Goal: Transaction & Acquisition: Purchase product/service

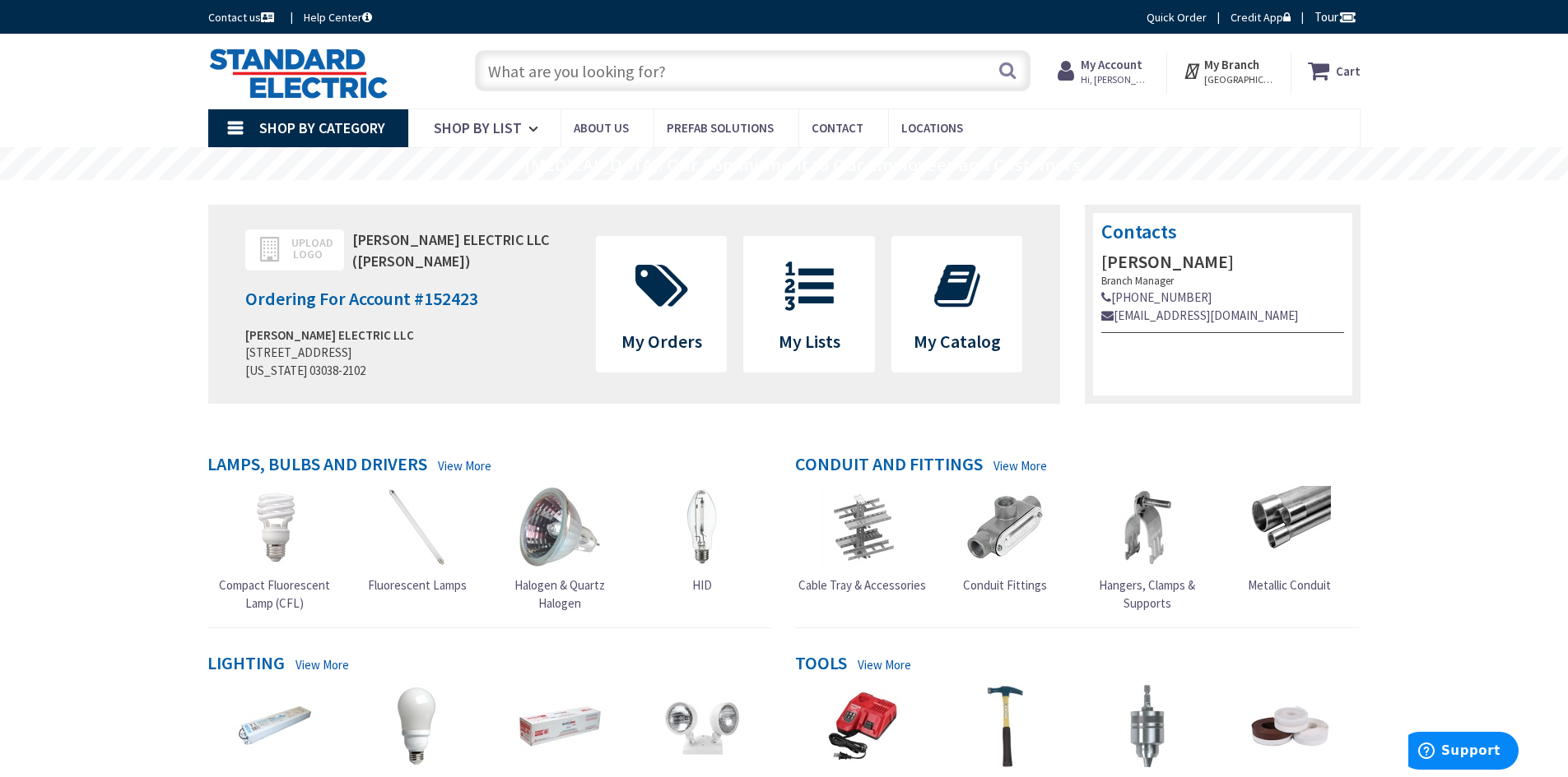
click at [633, 81] on input "text" at bounding box center [752, 70] width 556 height 41
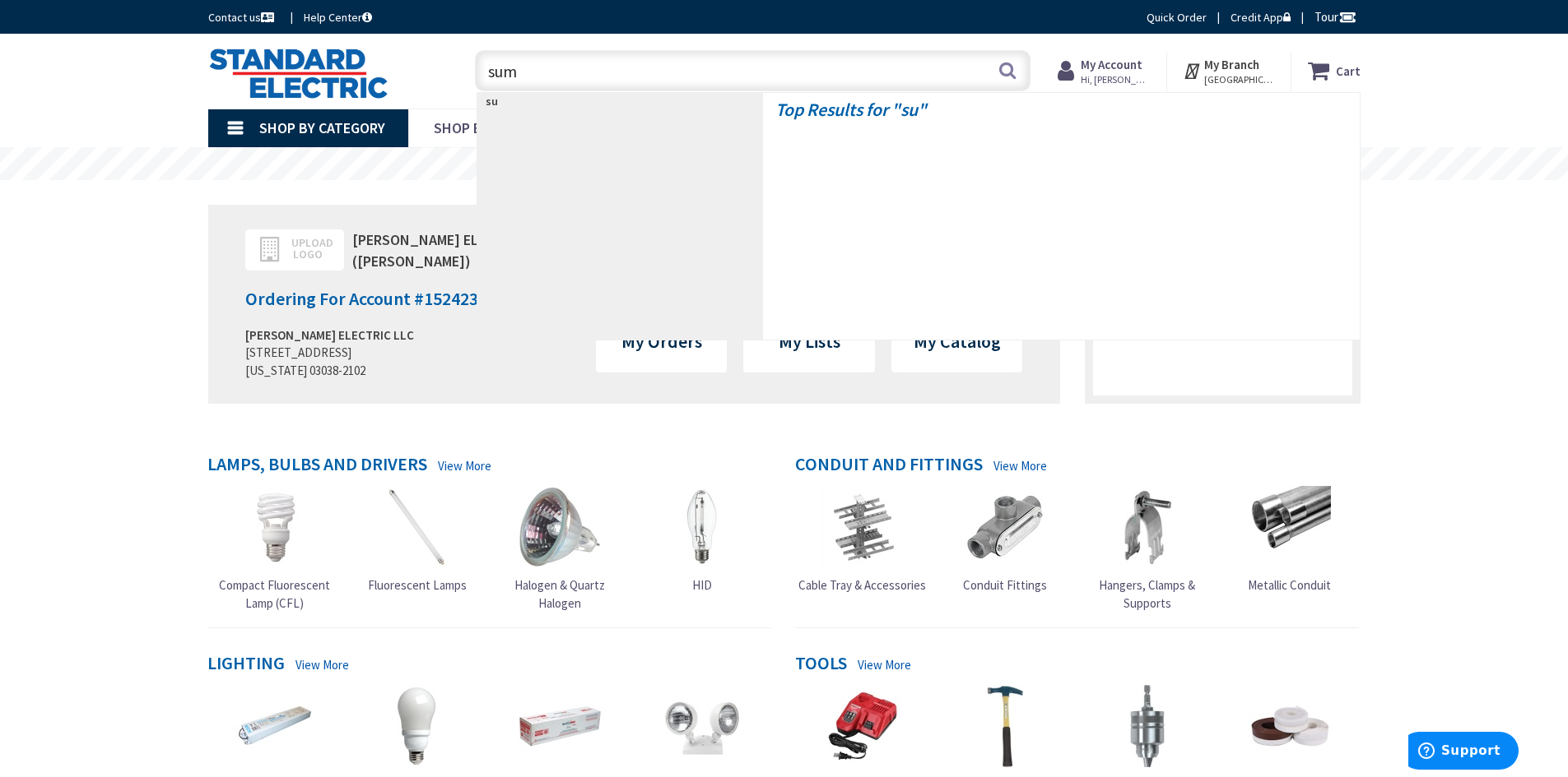
type input "sumo"
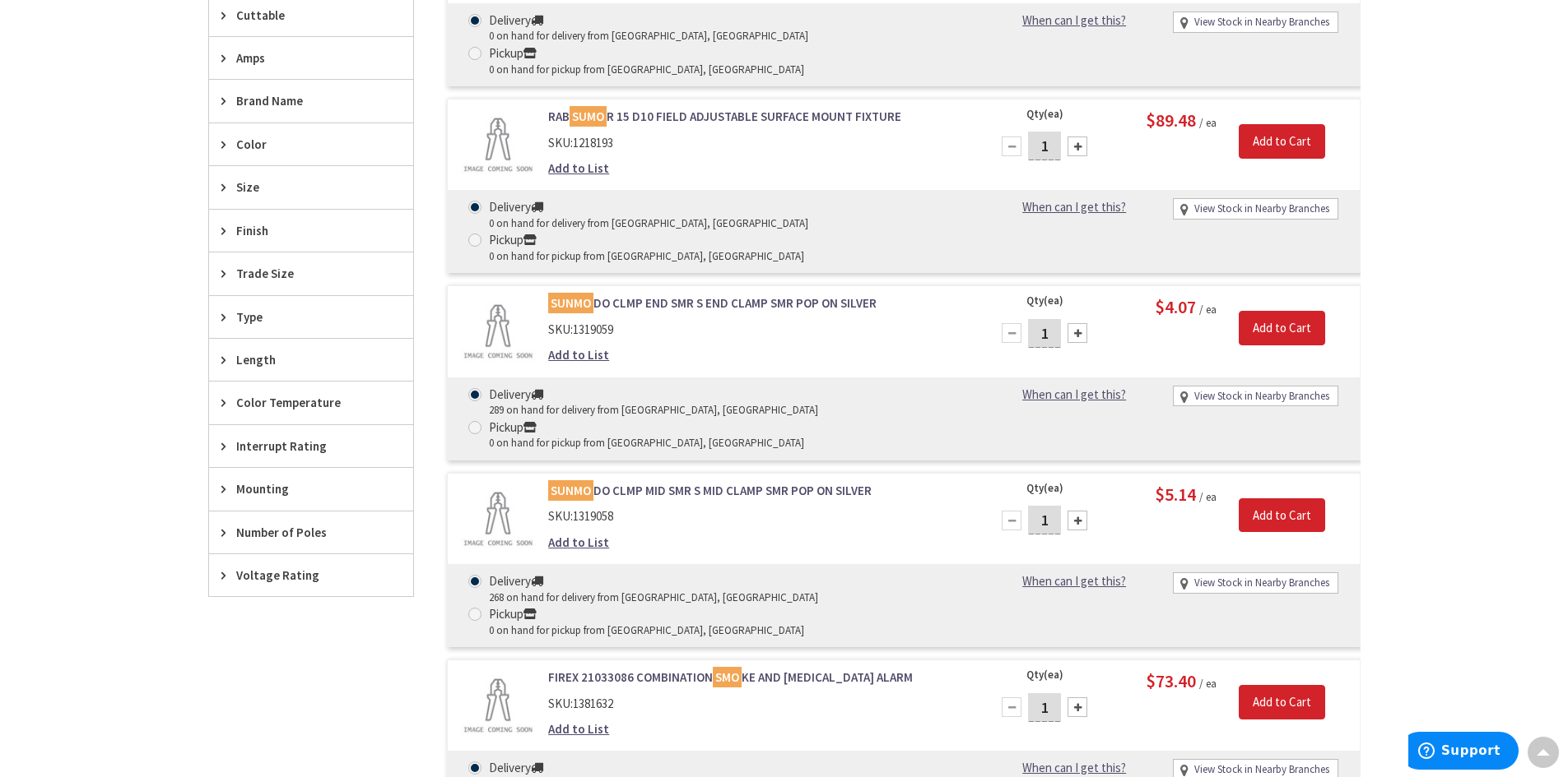
scroll to position [165, 0]
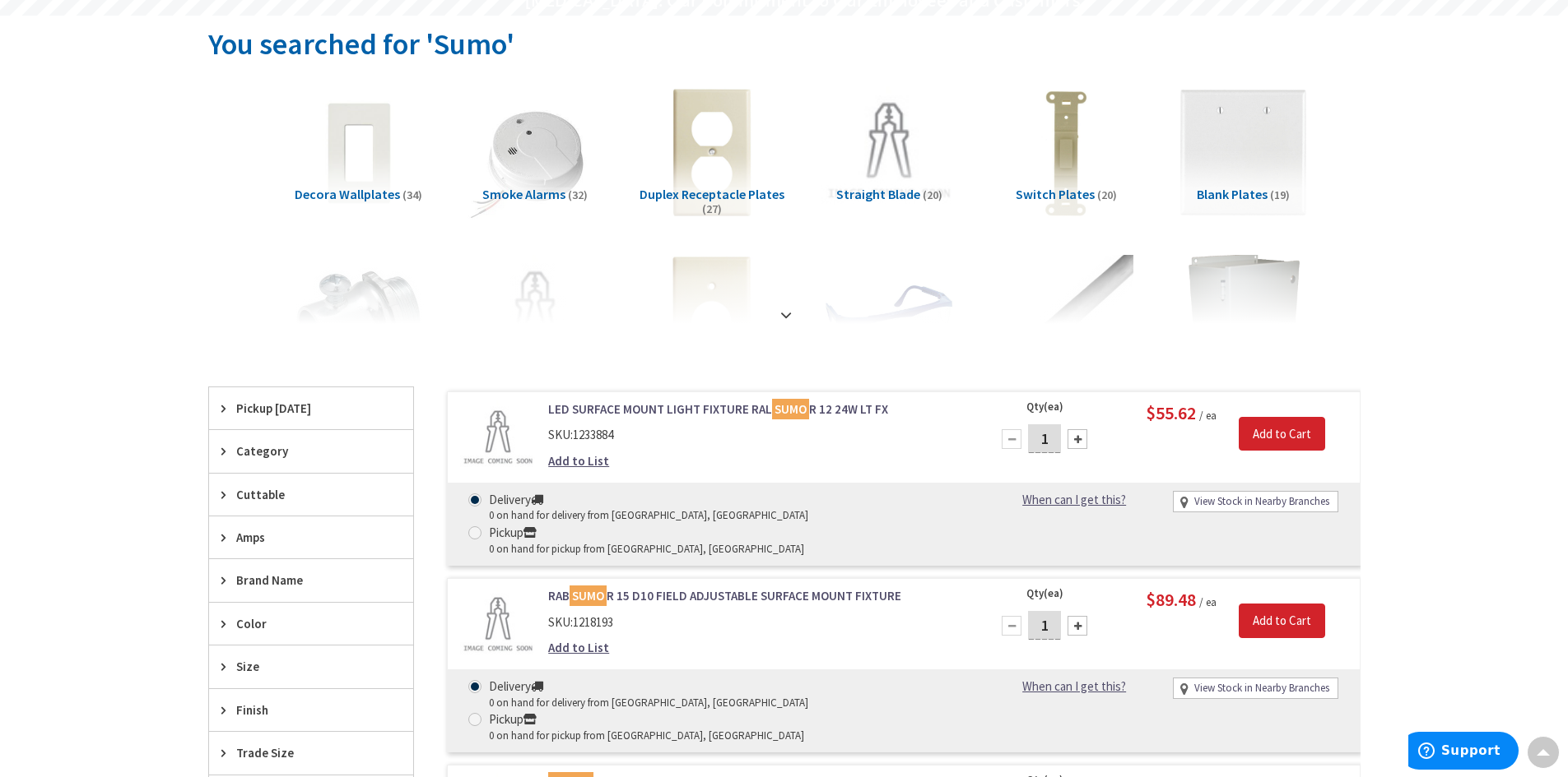
click at [220, 411] on div "Pickup [DATE]" at bounding box center [310, 408] width 204 height 42
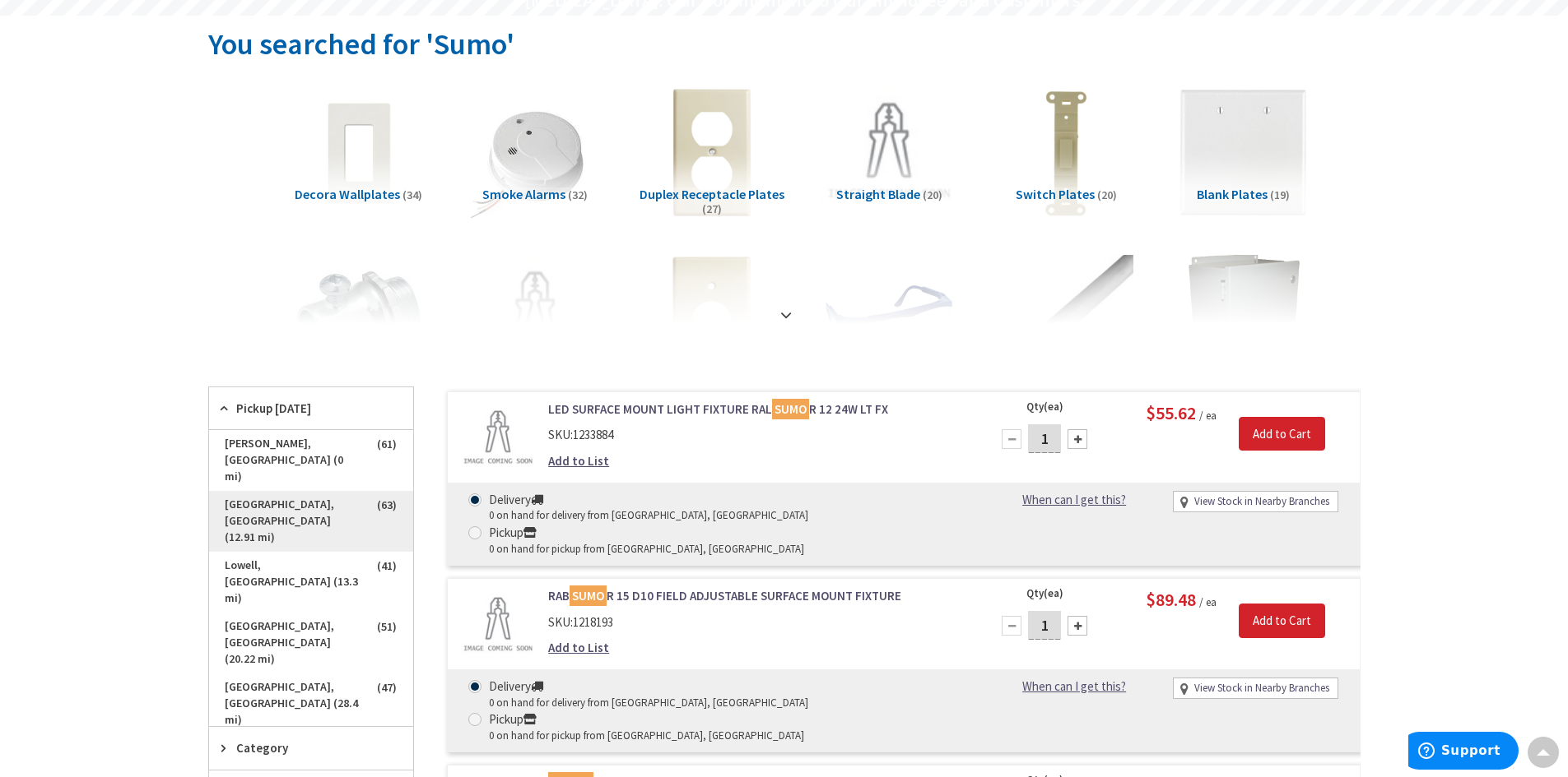
click at [316, 491] on span "[GEOGRAPHIC_DATA], [GEOGRAPHIC_DATA] (12.91 mi)" at bounding box center [310, 521] width 204 height 61
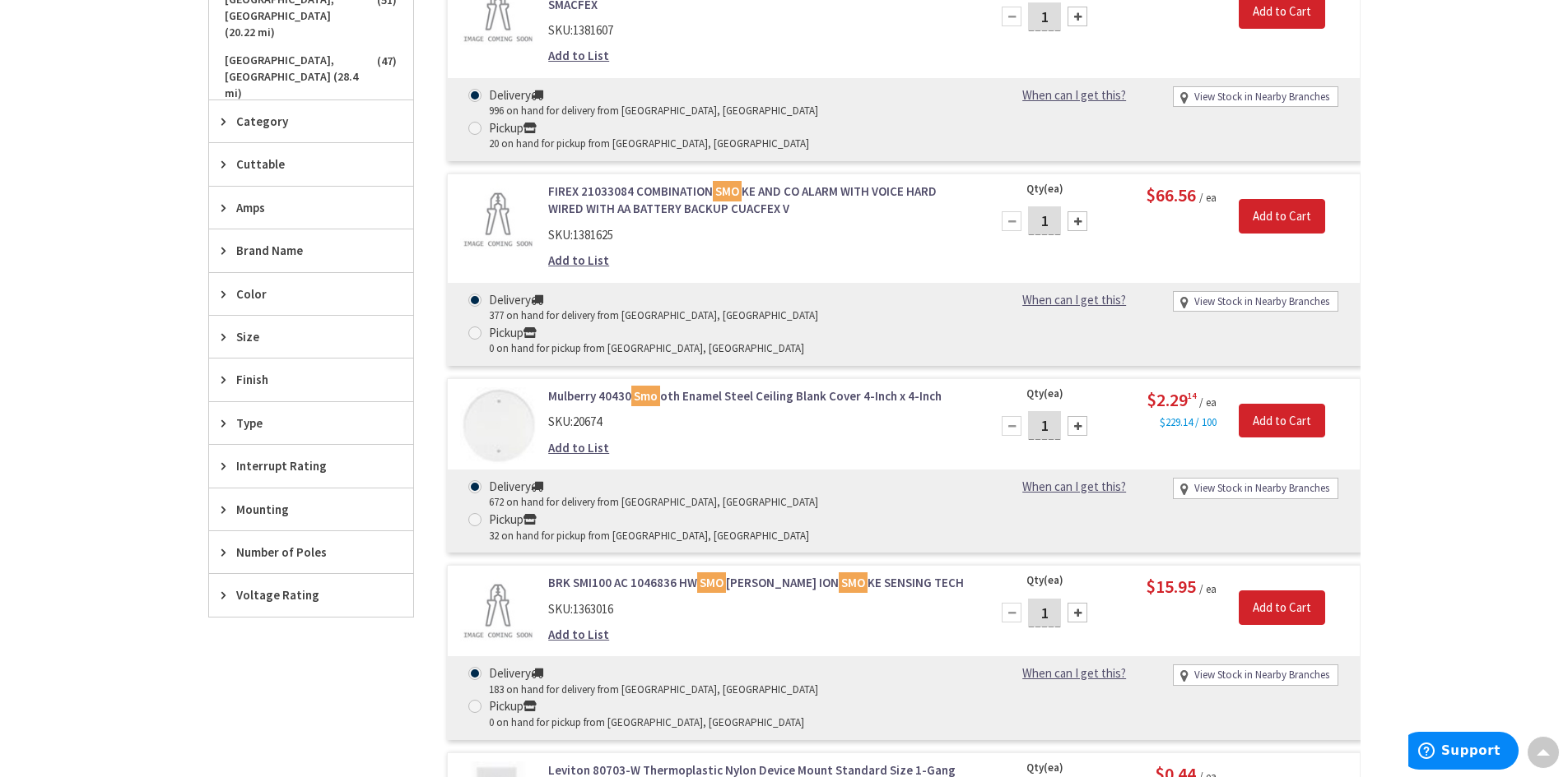
scroll to position [247, 0]
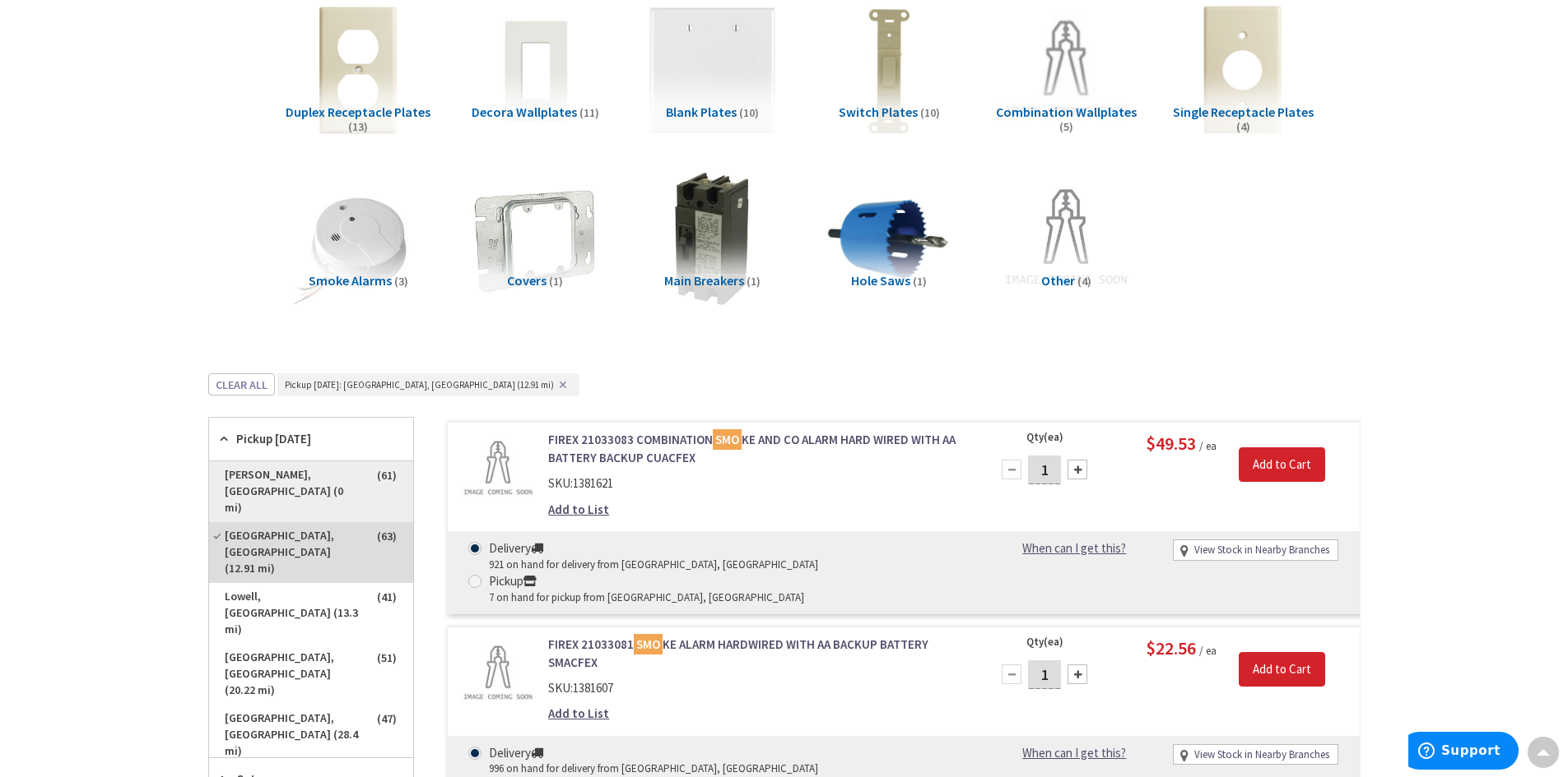
click at [272, 476] on span "[PERSON_NAME], [GEOGRAPHIC_DATA] (0 mi)" at bounding box center [310, 492] width 204 height 61
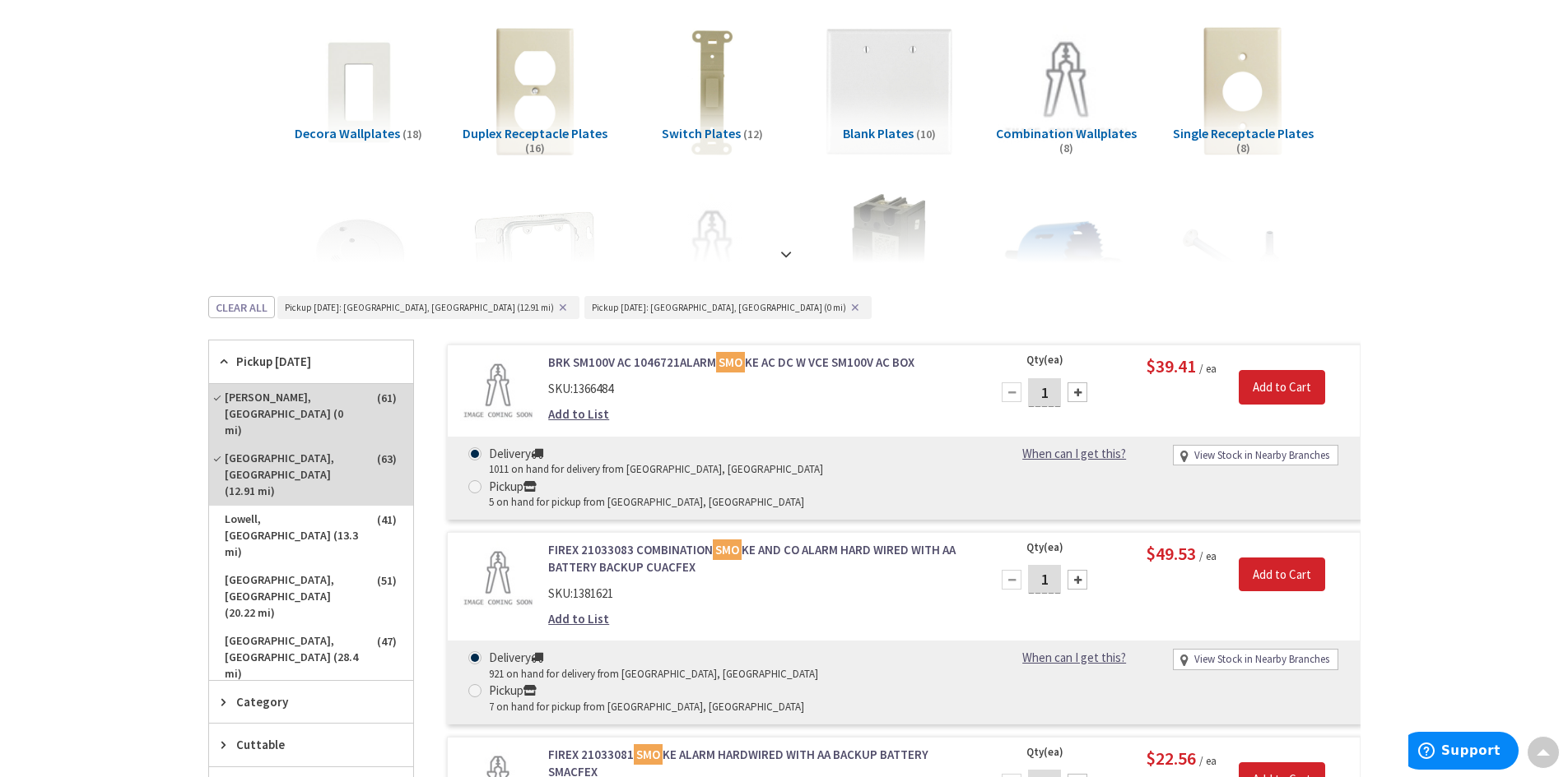
scroll to position [0, 0]
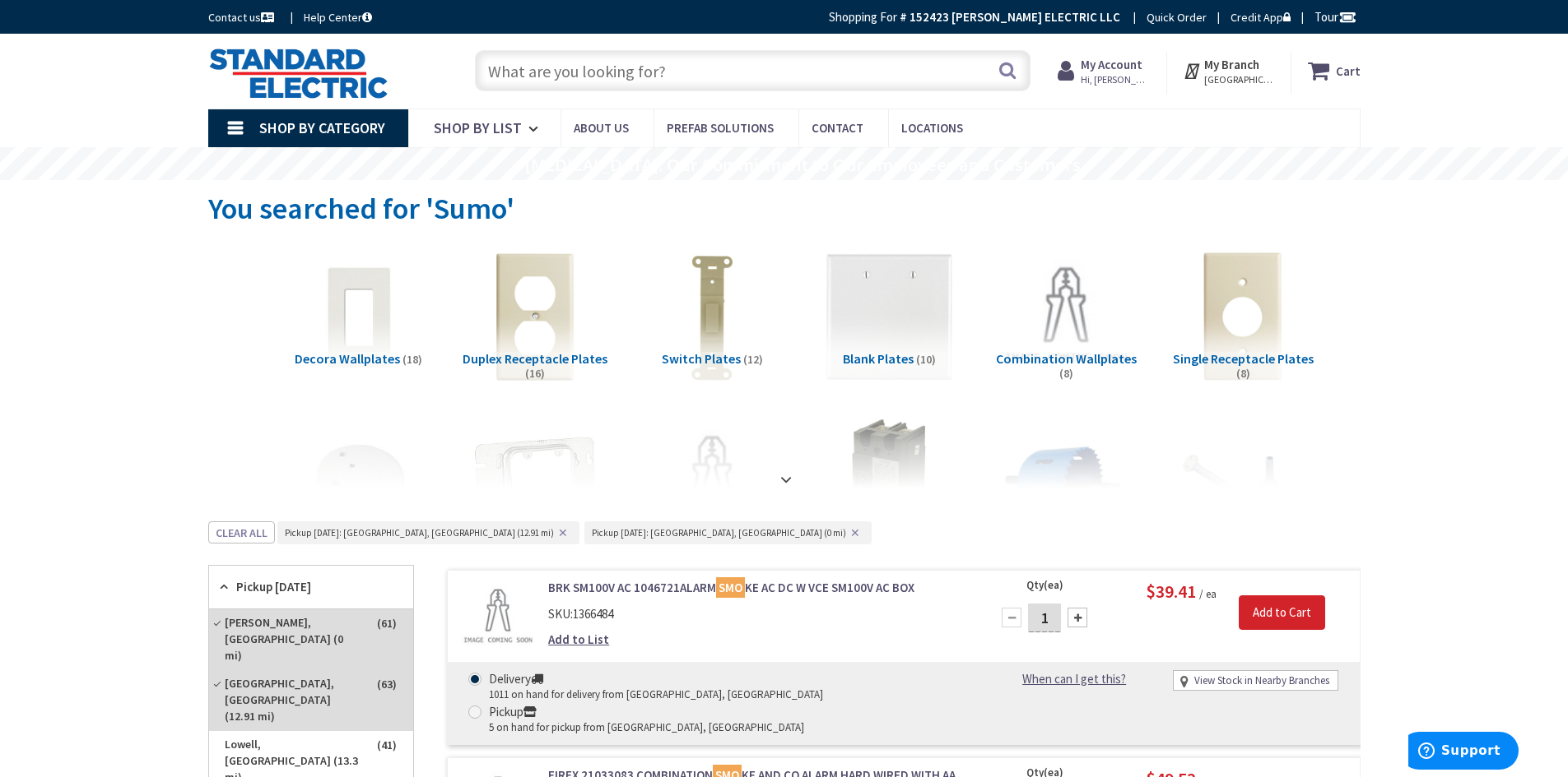
click at [702, 74] on input "text" at bounding box center [752, 70] width 556 height 41
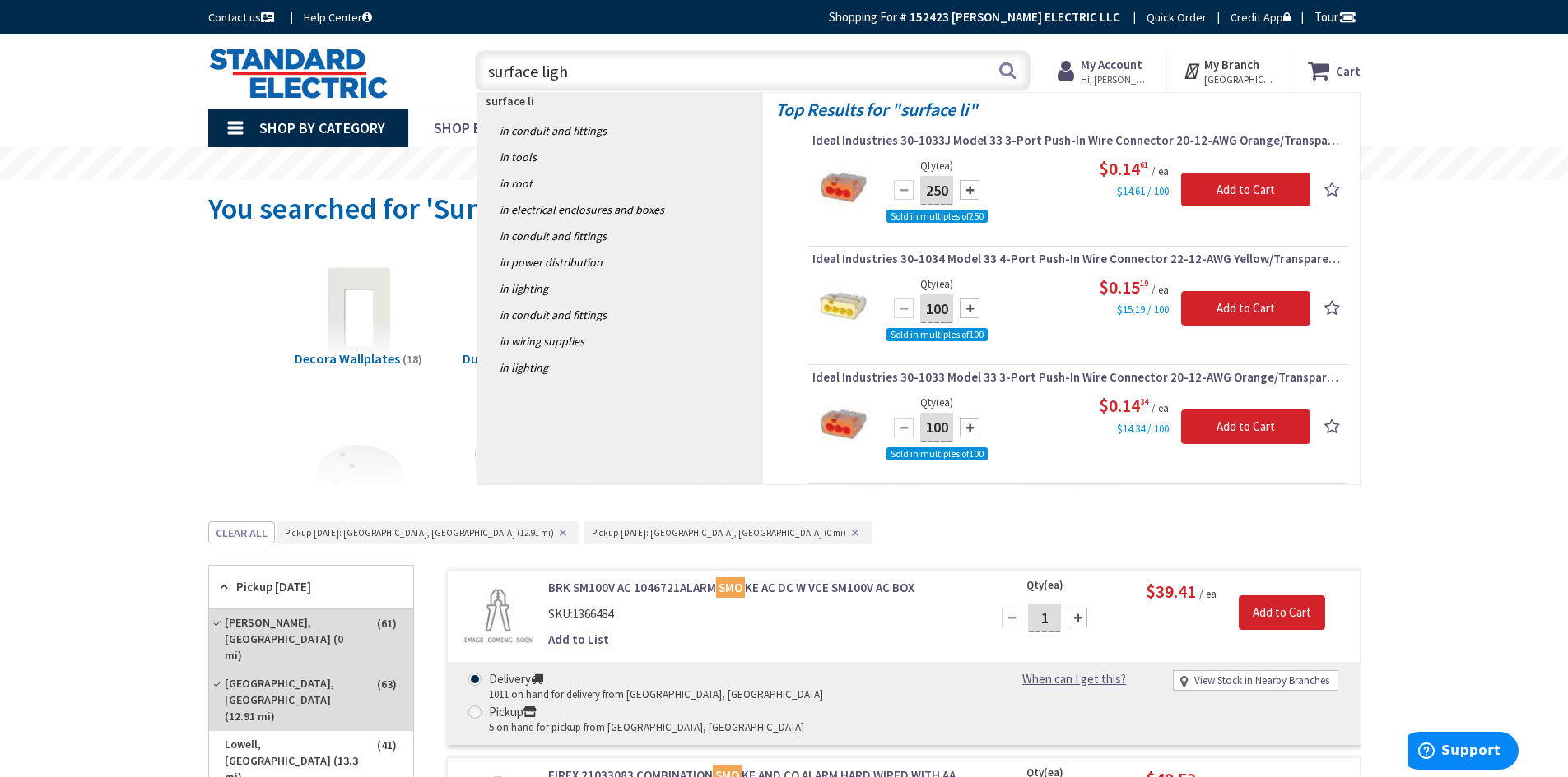
type input "surface light"
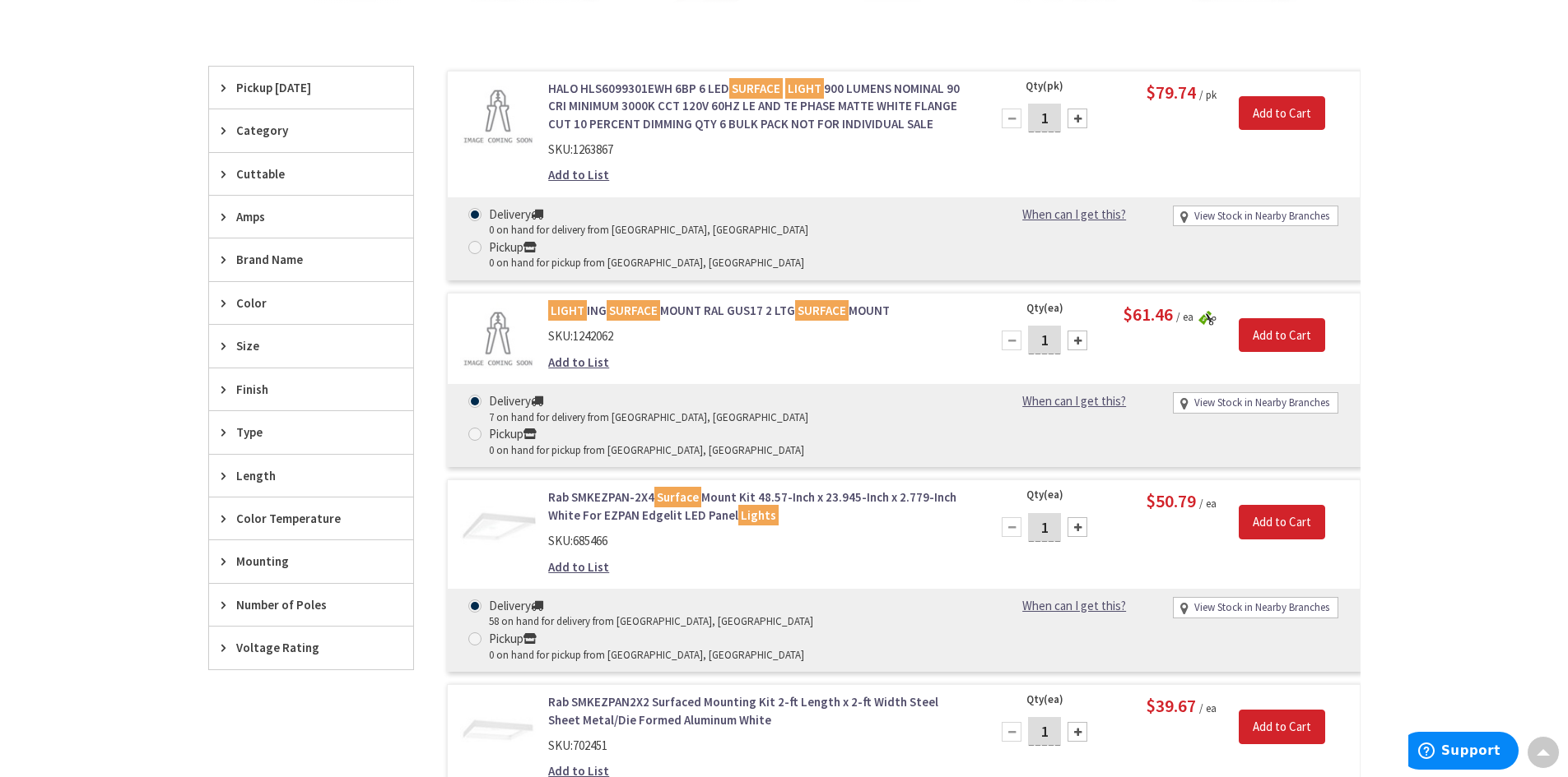
scroll to position [494, 0]
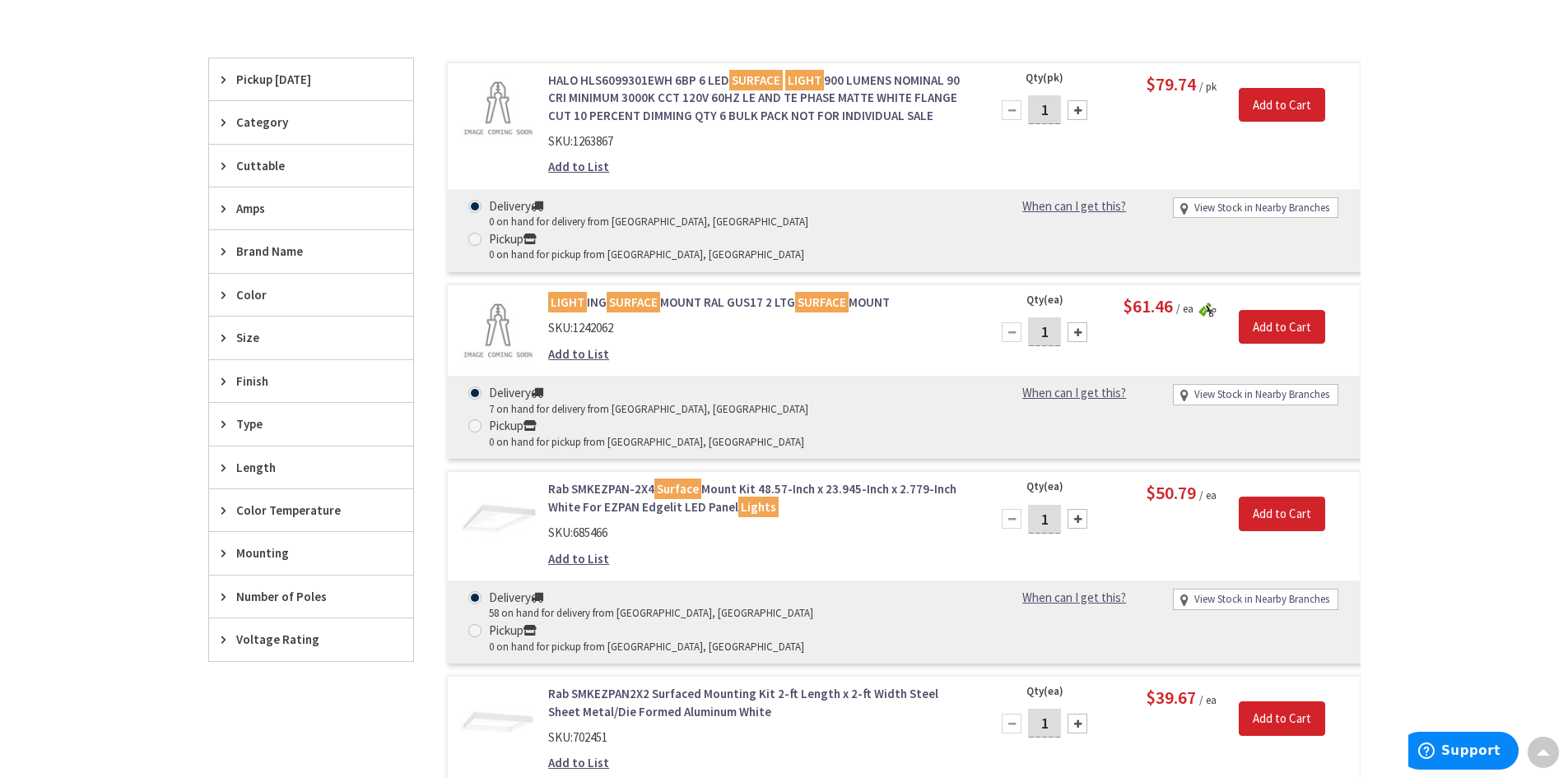
click at [218, 250] on div "Brand Name" at bounding box center [310, 251] width 204 height 42
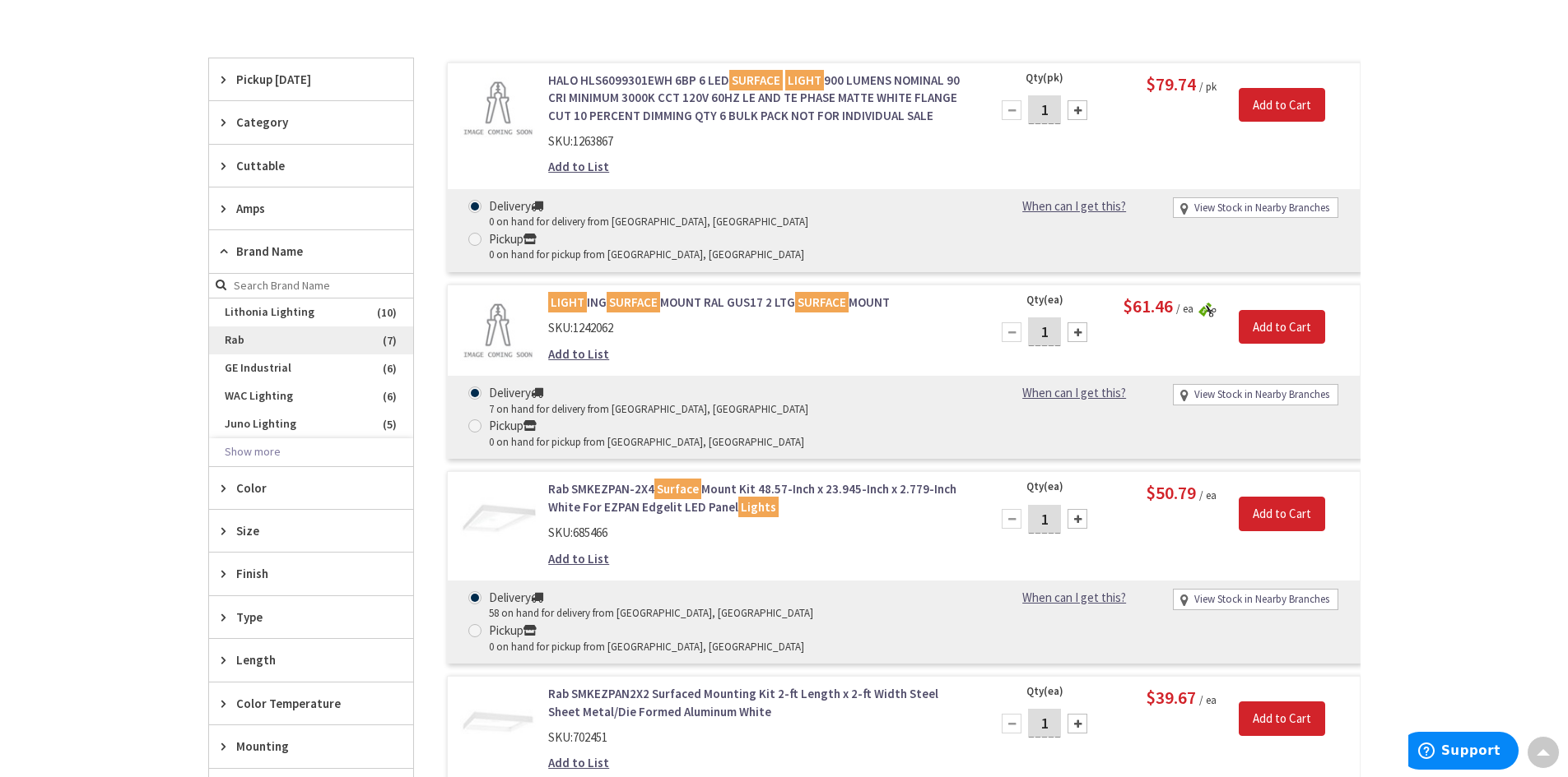
click at [235, 341] on span "Rab" at bounding box center [310, 340] width 204 height 28
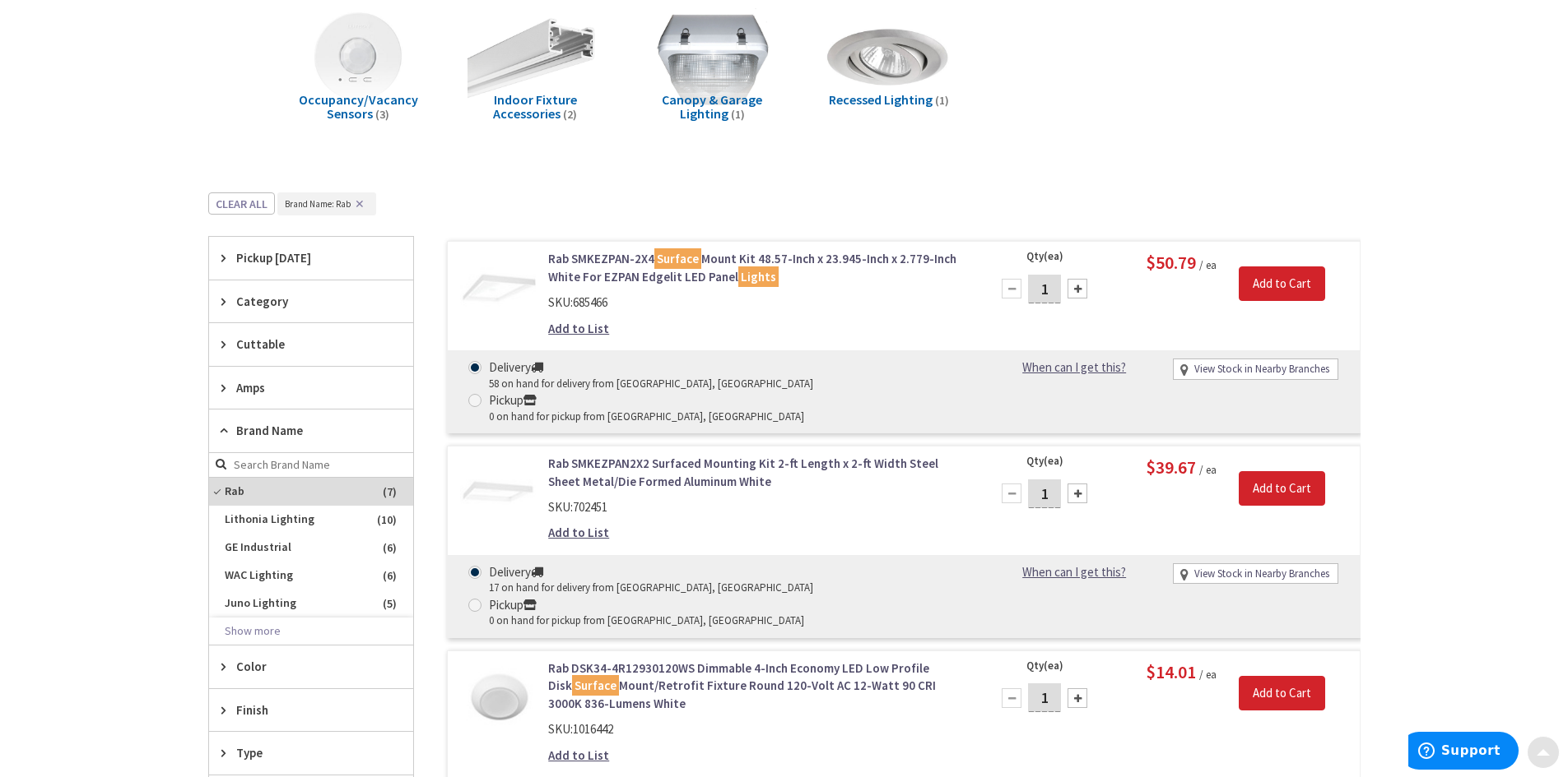
scroll to position [0, 0]
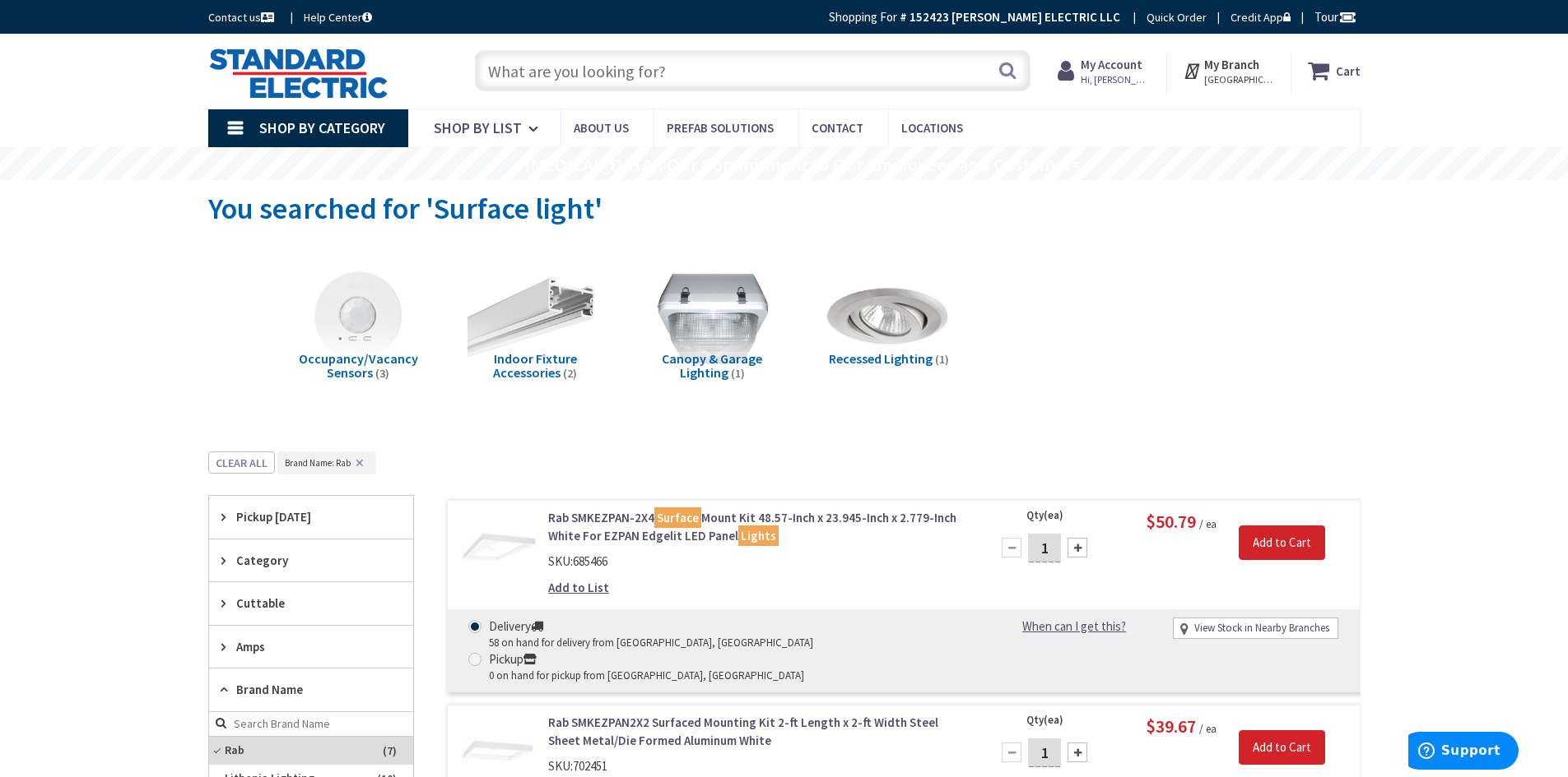
click at [563, 78] on input "text" at bounding box center [752, 70] width 556 height 41
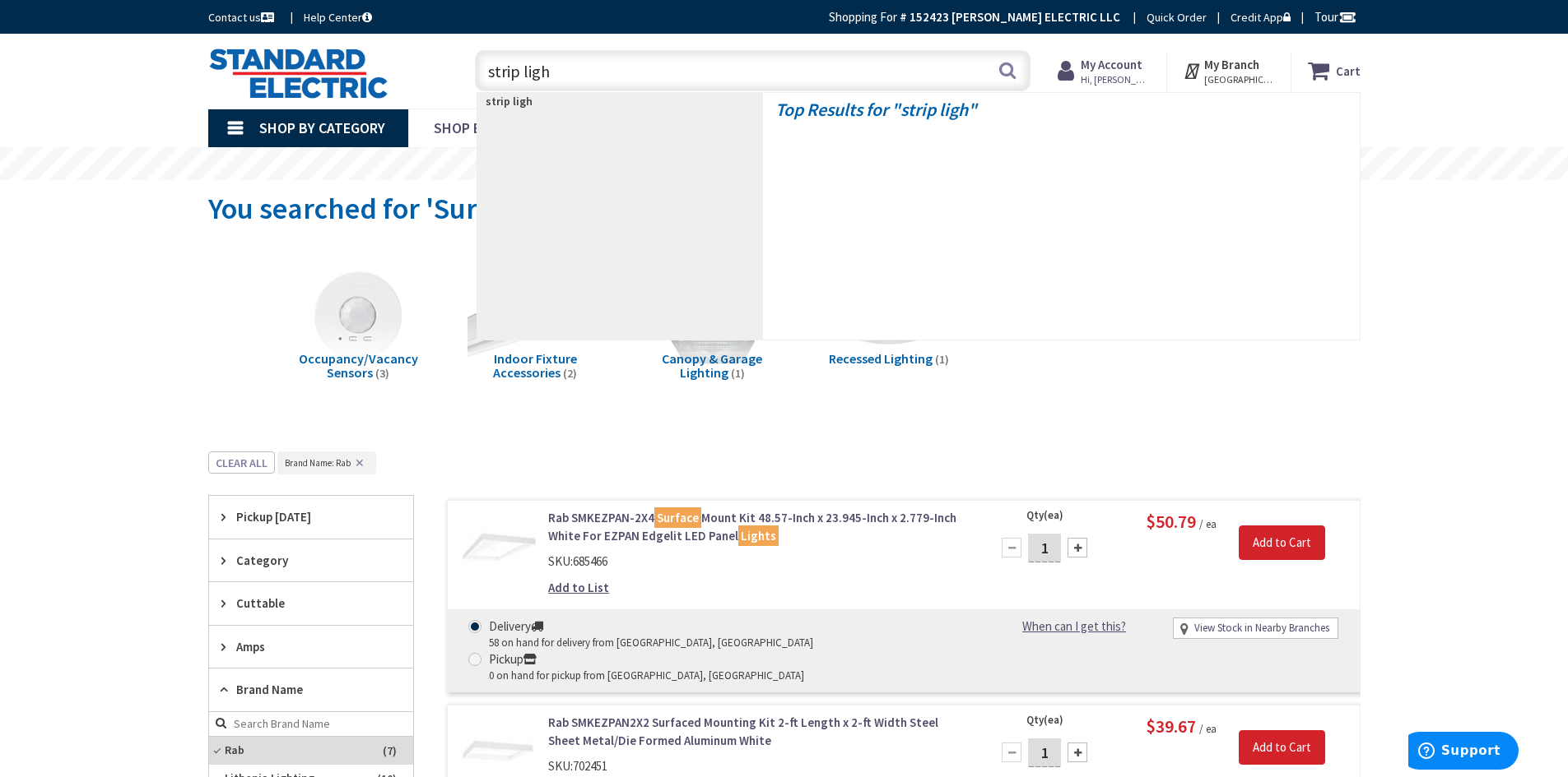
type input "strip light"
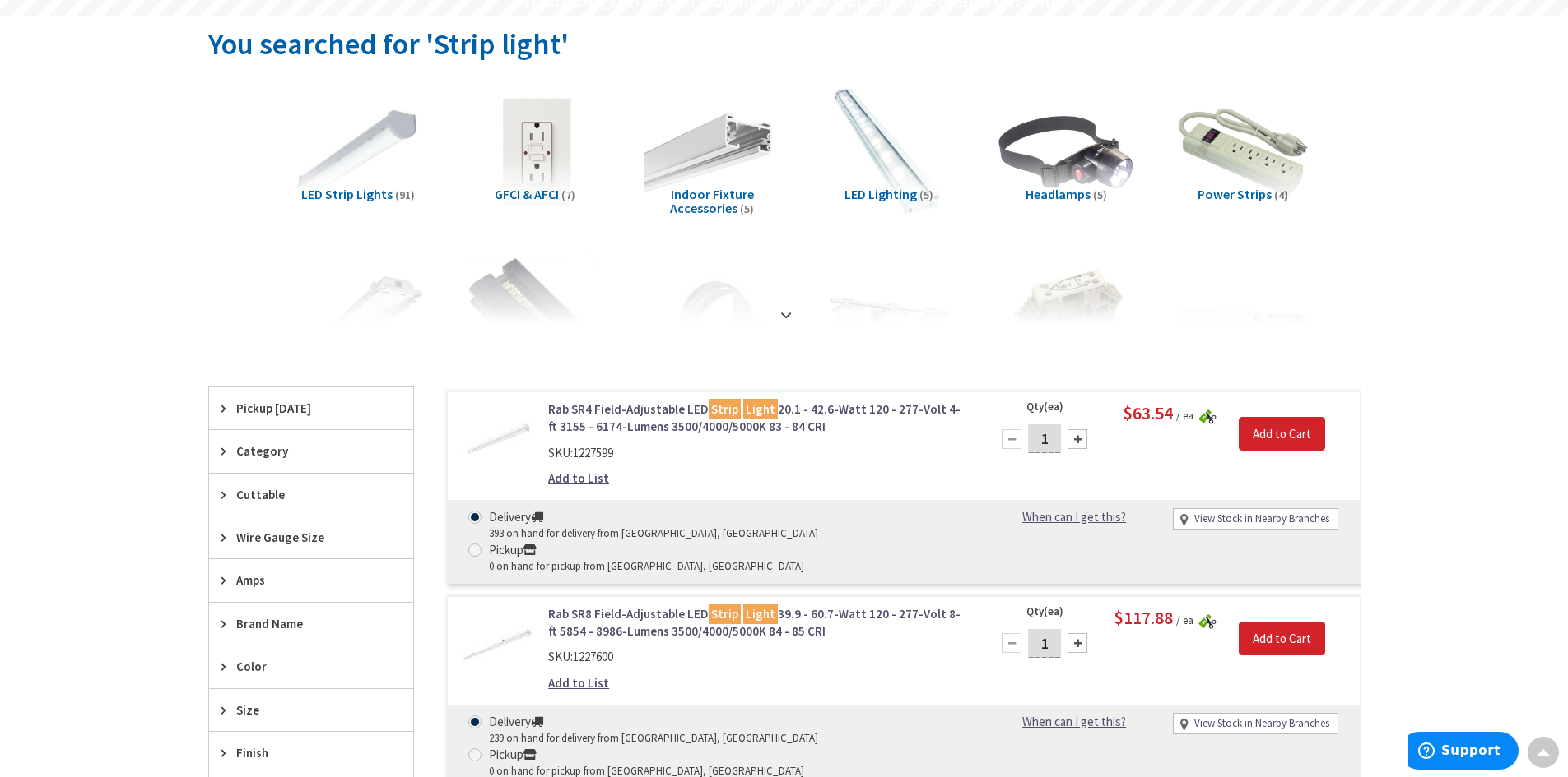
scroll to position [247, 0]
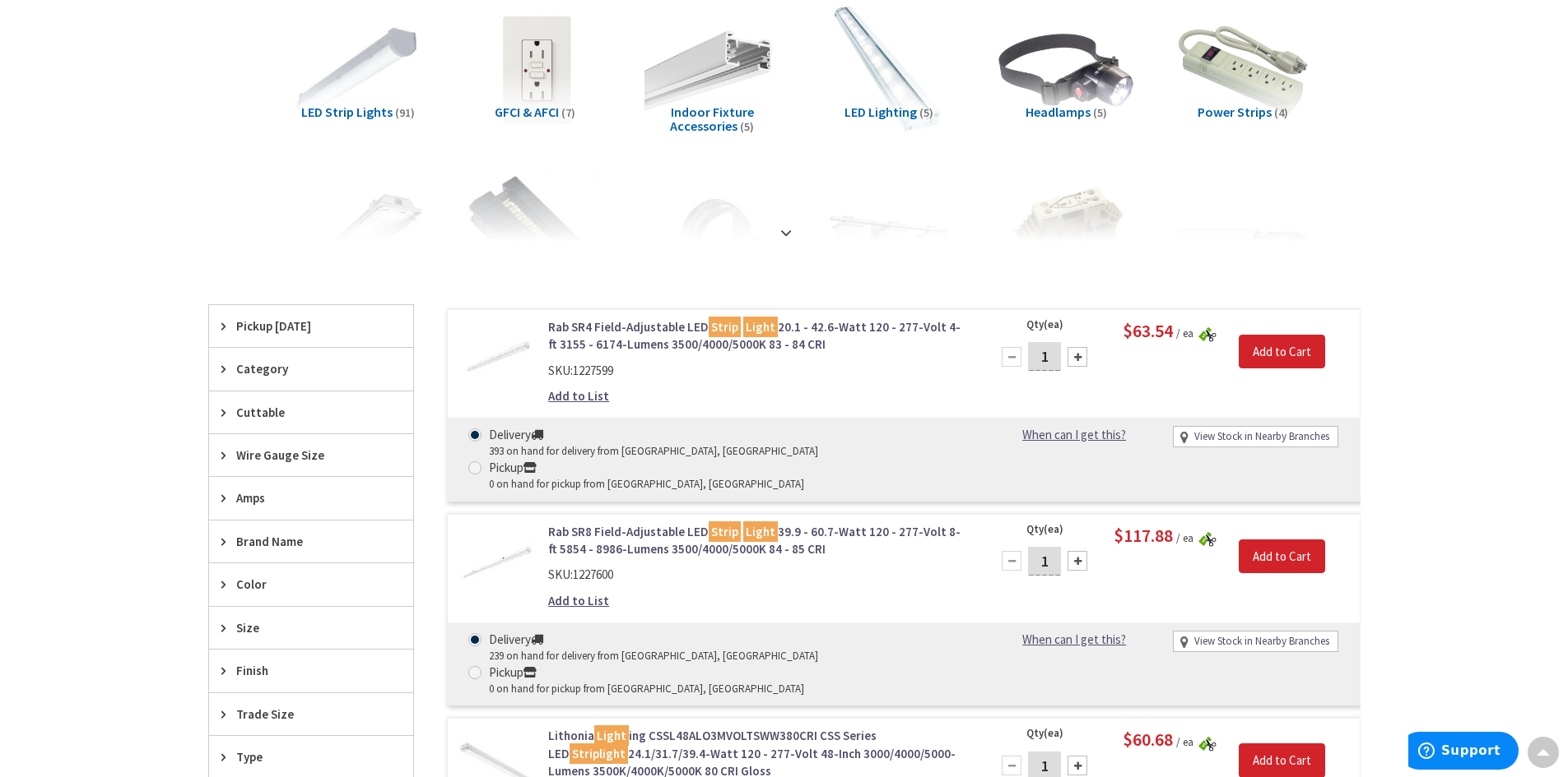
click at [224, 326] on icon at bounding box center [227, 326] width 12 height 12
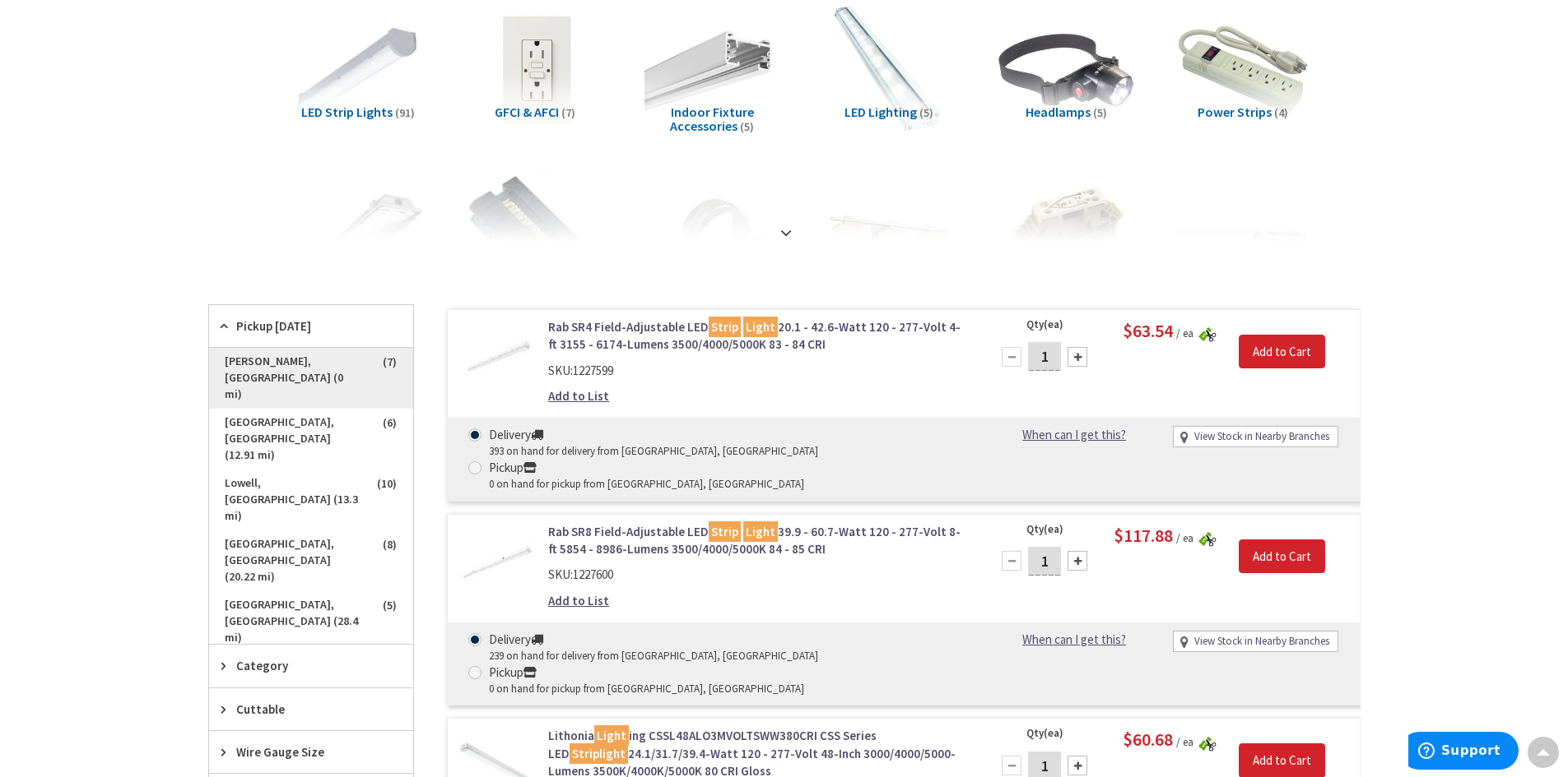
click at [278, 359] on span "Windham, NH (0 mi)" at bounding box center [310, 379] width 204 height 61
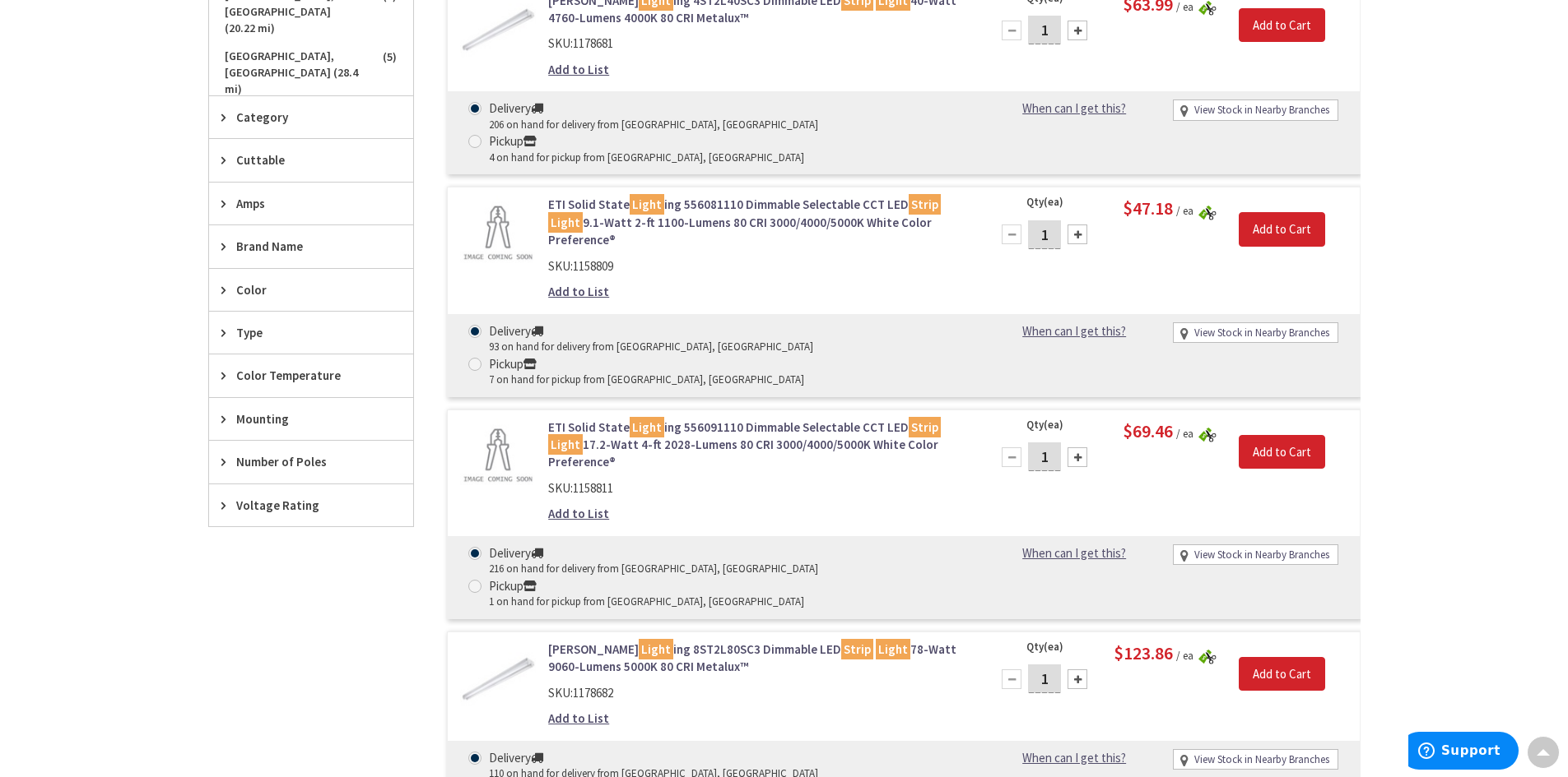
scroll to position [165, 0]
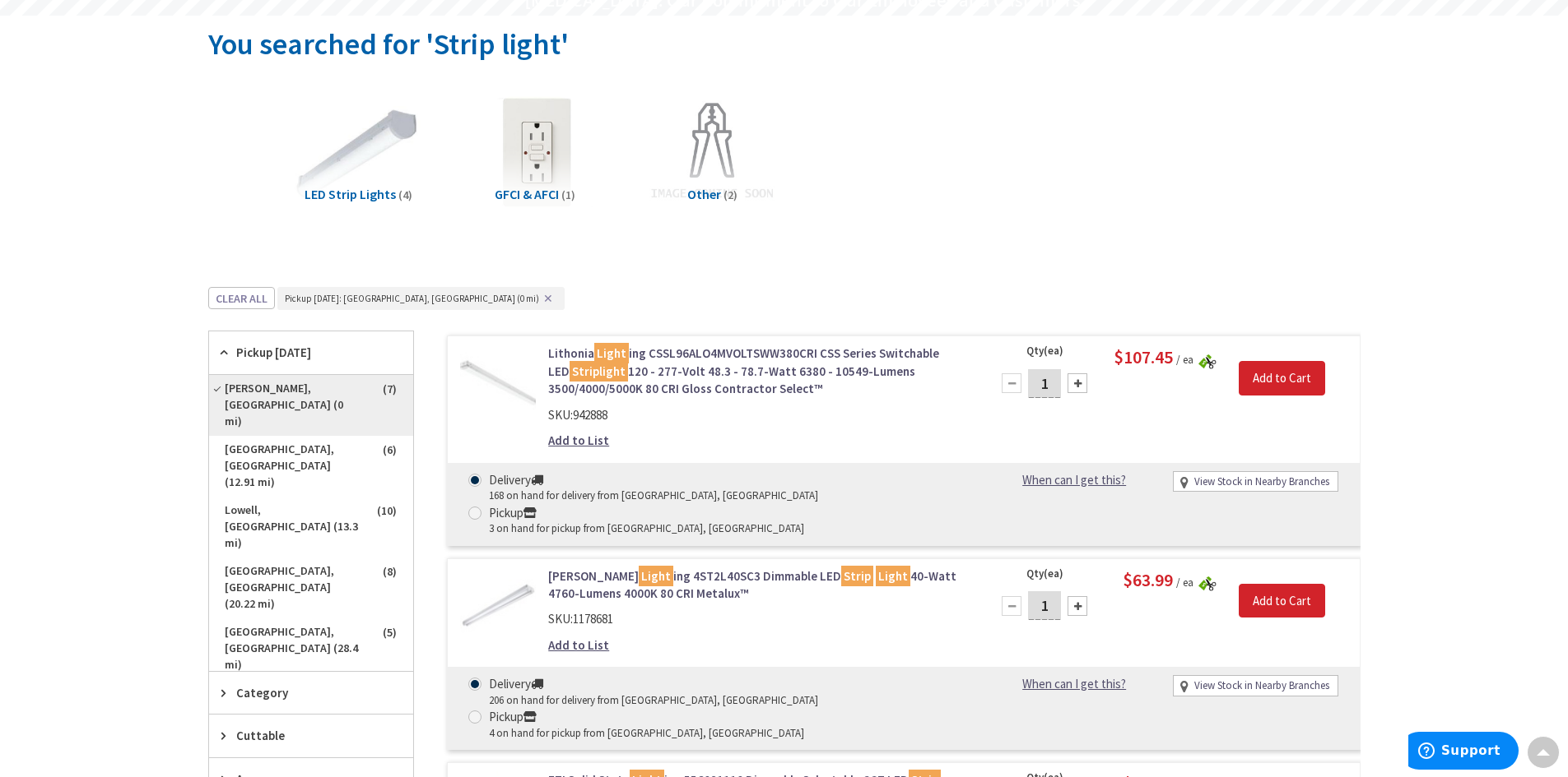
click at [231, 383] on span "Windham, NH (0 mi)" at bounding box center [310, 405] width 204 height 61
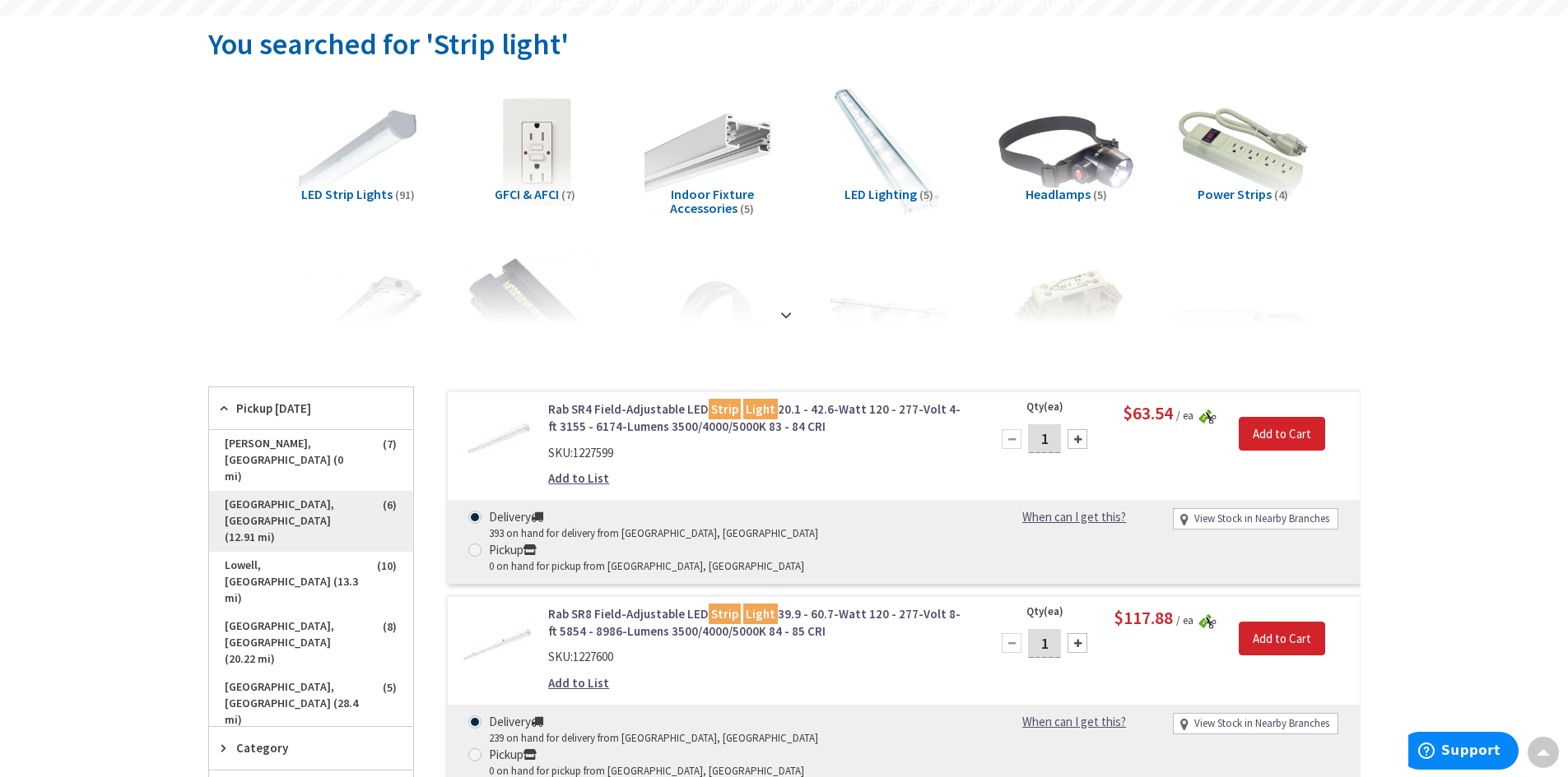
click at [266, 491] on span "Manchester, NH (12.91 mi)" at bounding box center [310, 521] width 204 height 61
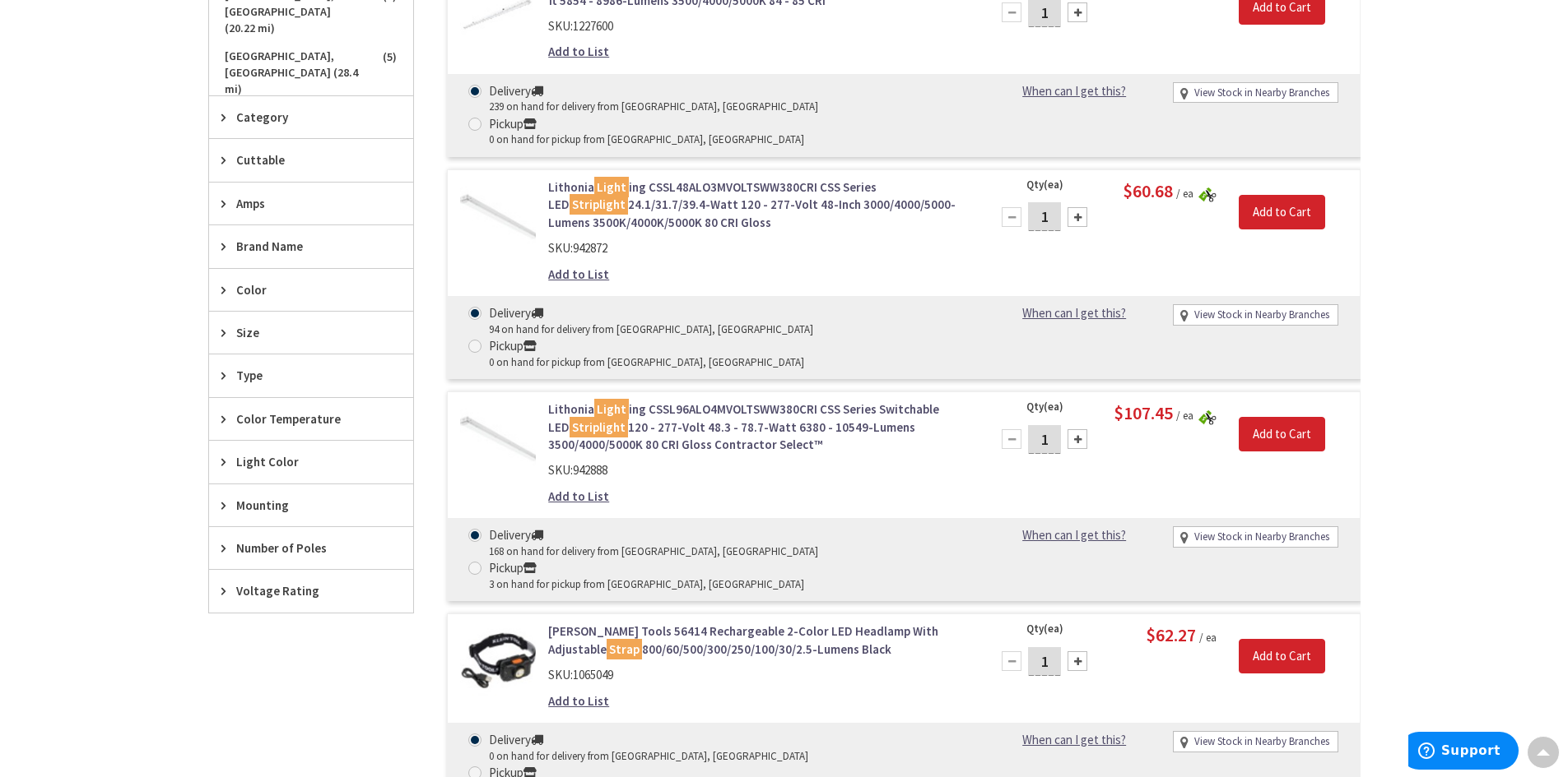
scroll to position [247, 0]
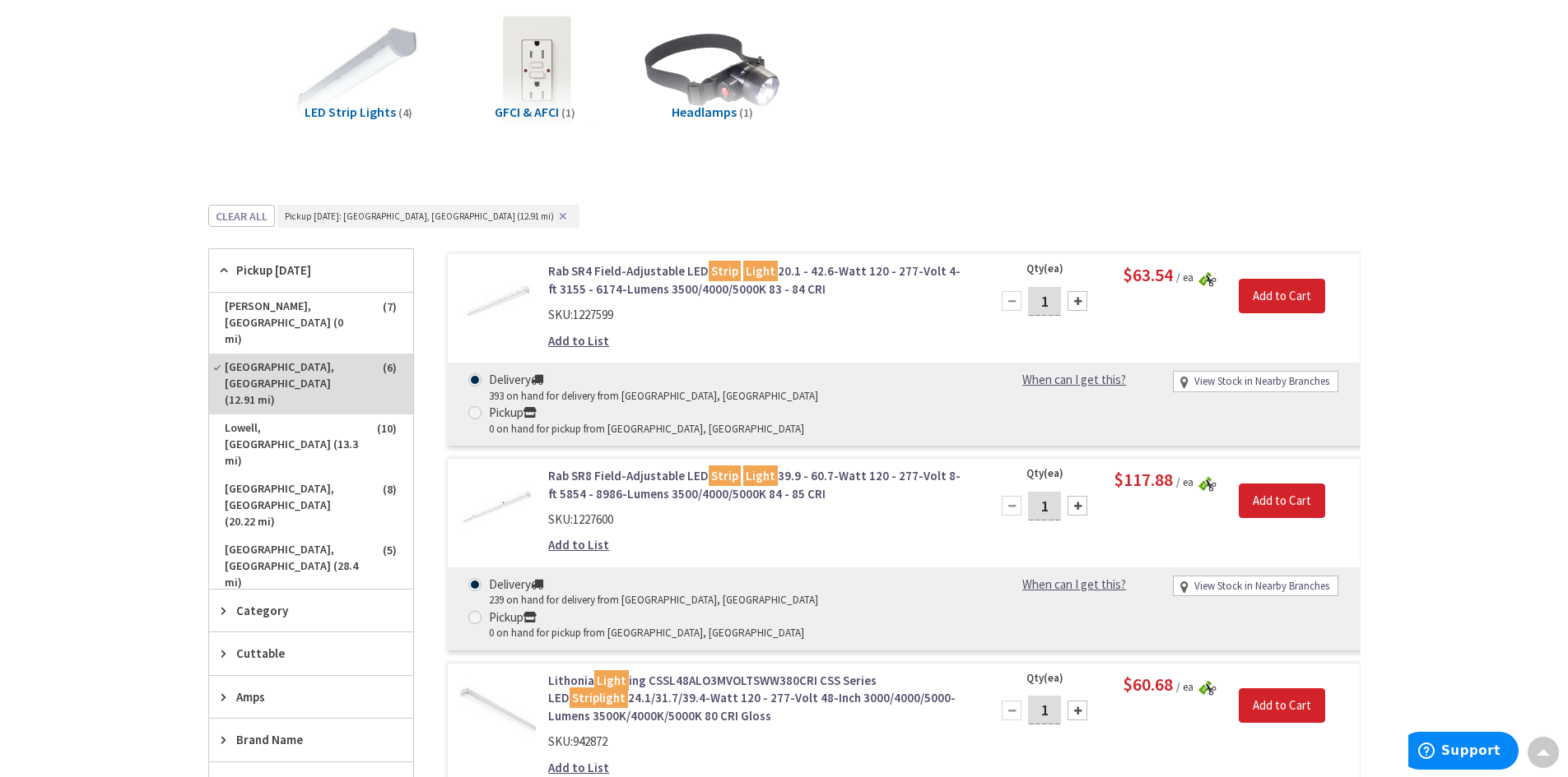
click at [644, 288] on link "Rab SR4 Field-Adjustable LED Strip Light 20.1 - 42.6-Watt 120 - 277-Volt 4-ft 3…" at bounding box center [757, 280] width 419 height 36
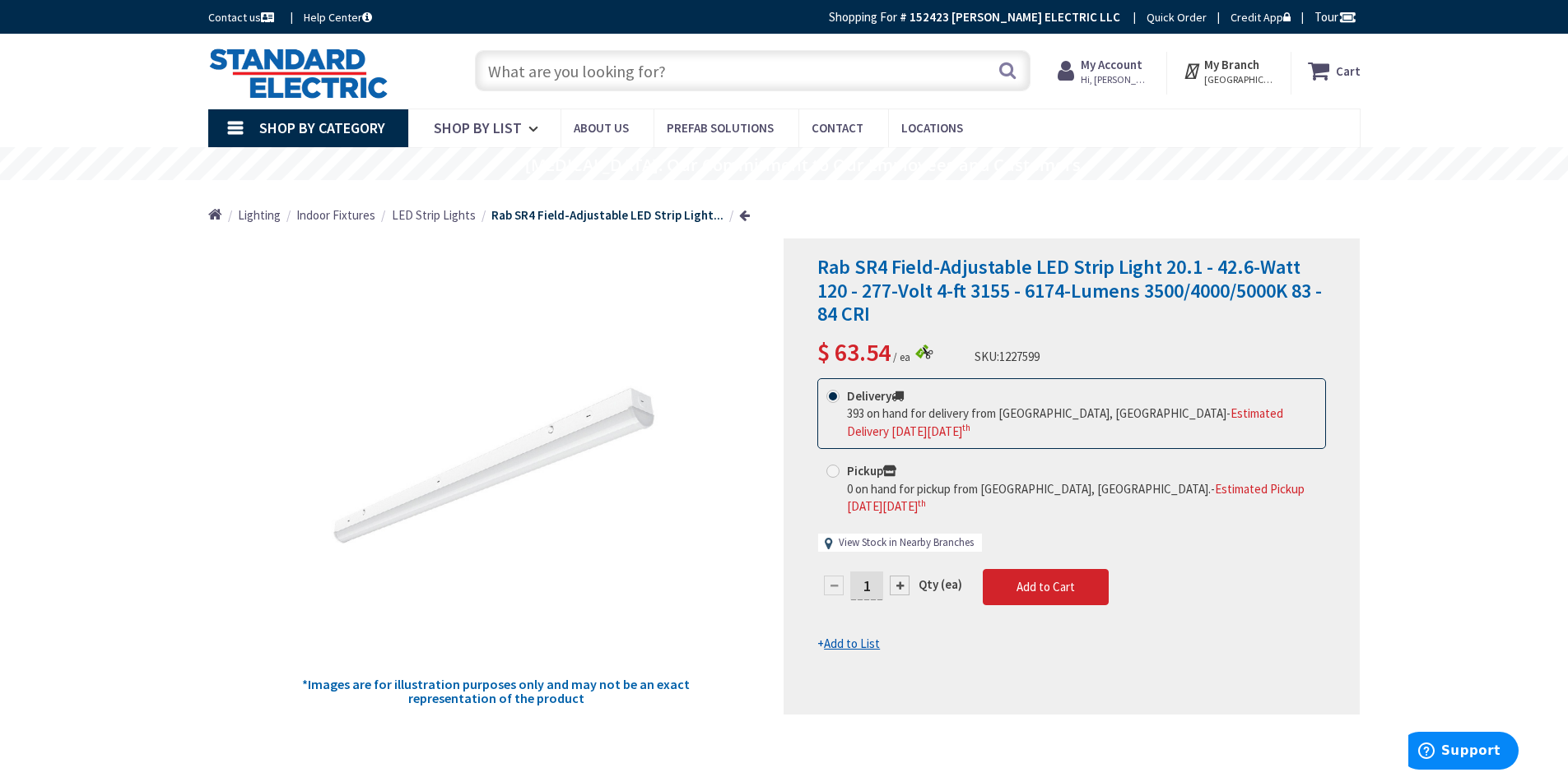
click at [910, 535] on link "View Stock in Nearby Branches" at bounding box center [907, 543] width 135 height 16
select select "data-availability"
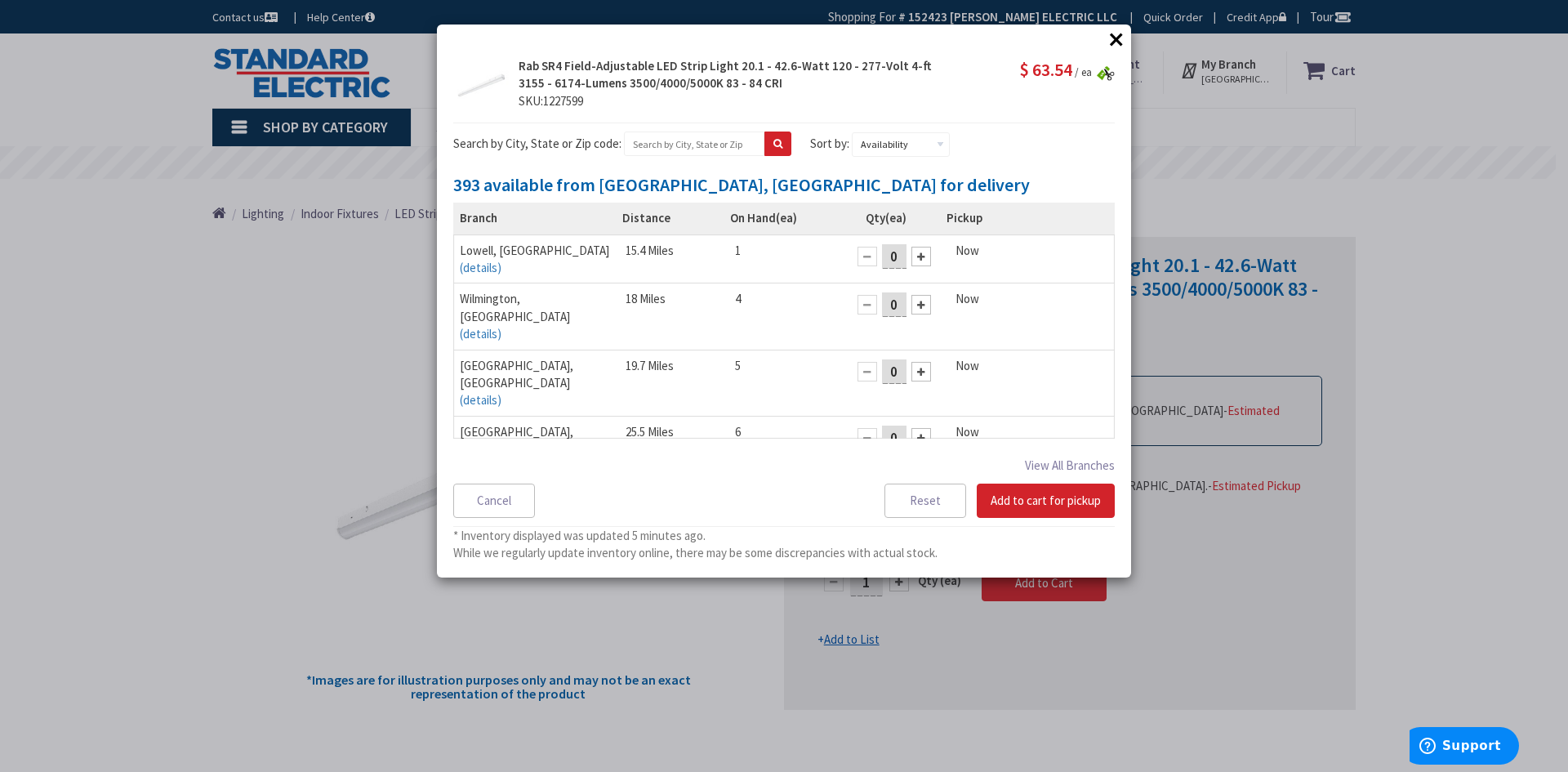
click at [1120, 38] on button "×" at bounding box center [1116, 39] width 24 height 24
